Goal: Task Accomplishment & Management: Use online tool/utility

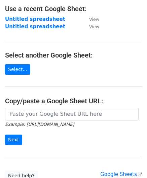
scroll to position [67, 0]
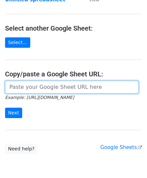
click at [30, 87] on input "url" at bounding box center [72, 87] width 134 height 13
paste input "https://docs.google.com/spreadsheets/d/1bRSAEWKQ6FwrblUgOK5A92uX1rgrTzwFMcjCAt2…"
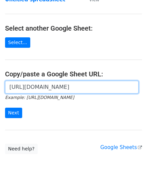
scroll to position [0, 149]
type input "https://docs.google.com/spreadsheets/d/1bRSAEWKQ6FwrblUgOK5A92uX1rgrTzwFMcjCAt2…"
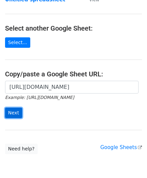
click at [15, 112] on input "Next" at bounding box center [13, 113] width 17 height 10
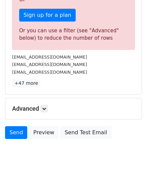
scroll to position [227, 0]
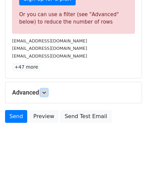
click at [45, 89] on link at bounding box center [43, 92] width 7 height 7
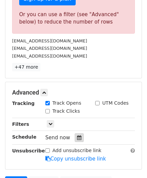
click at [78, 136] on icon at bounding box center [79, 137] width 4 height 5
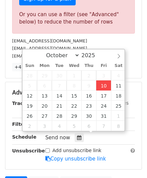
type input "[DATE] 12:00"
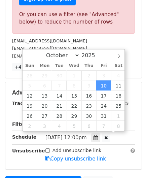
scroll to position [0, 0]
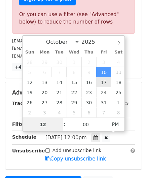
paste input "0"
type input "10"
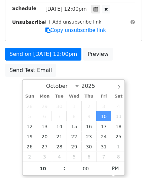
type input "[DATE] 22:00"
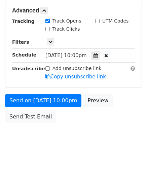
scroll to position [308, 0]
